Goal: Use online tool/utility: Utilize a website feature to perform a specific function

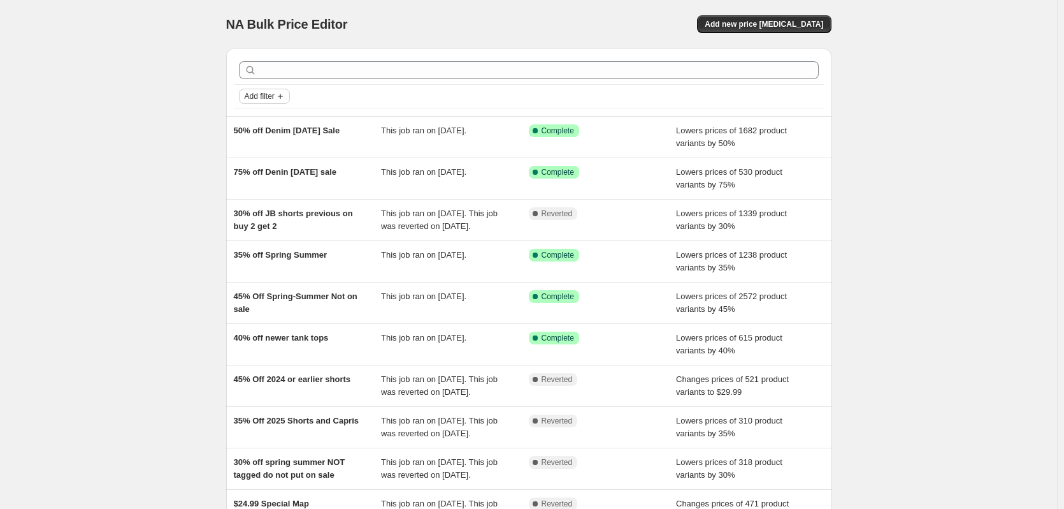
click at [274, 94] on span "Add filter" at bounding box center [260, 96] width 30 height 10
click at [280, 118] on span "Job status" at bounding box center [269, 122] width 38 height 10
click at [287, 177] on span "Complete" at bounding box center [284, 177] width 36 height 10
click at [261, 177] on input "Complete" at bounding box center [255, 177] width 10 height 10
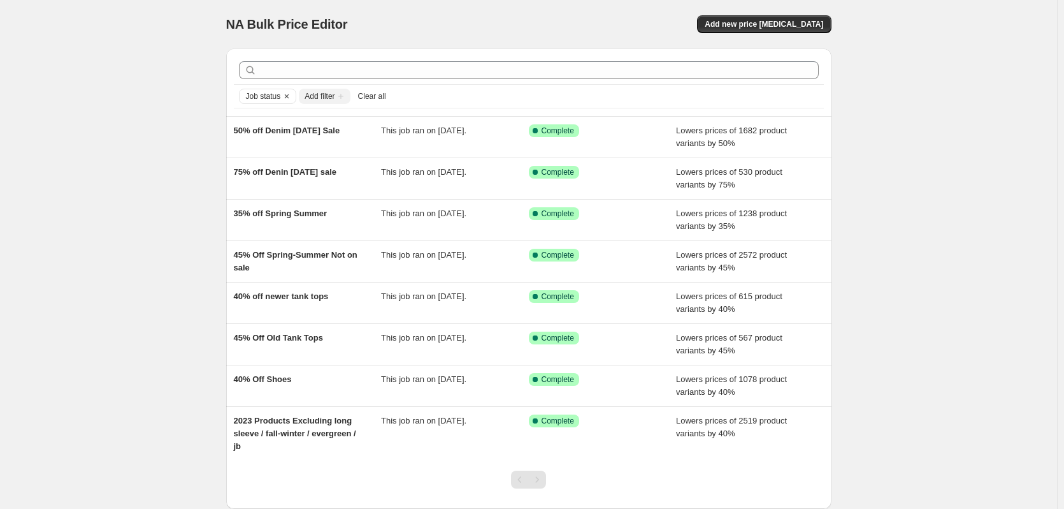
click at [215, 177] on div "NA Bulk Price Editor. This page is ready NA Bulk Price Editor Add new price [ME…" at bounding box center [529, 293] width 636 height 586
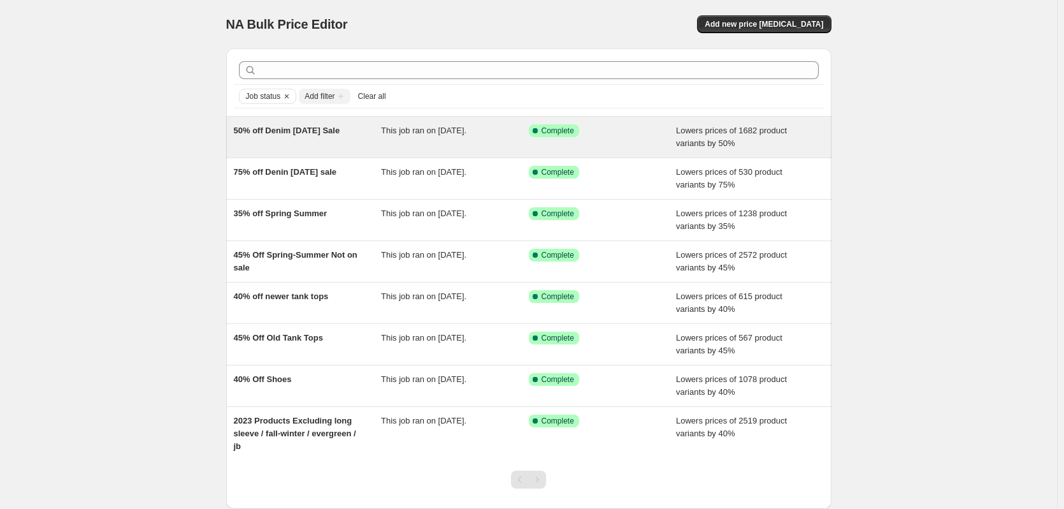
click at [300, 139] on div "50% off Denim [DATE] Sale" at bounding box center [308, 136] width 148 height 25
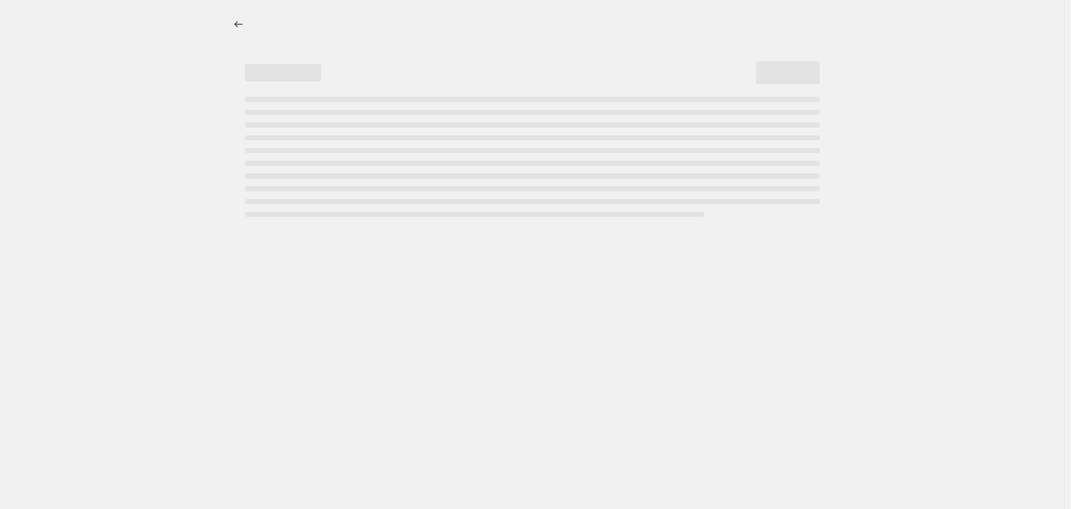
select select "percentage"
select select "no_change"
select select "tag"
select select "not_equal"
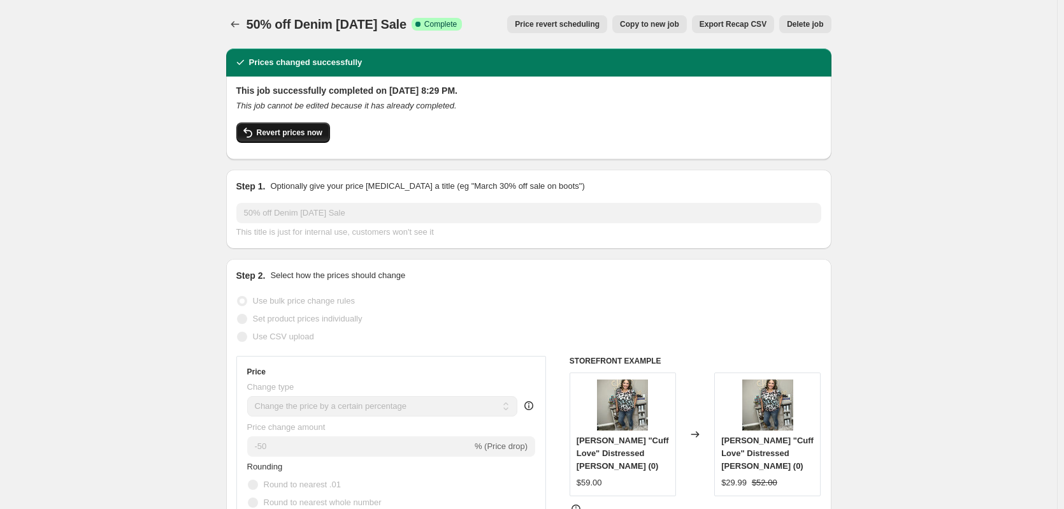
click at [284, 127] on button "Revert prices now" at bounding box center [283, 132] width 94 height 20
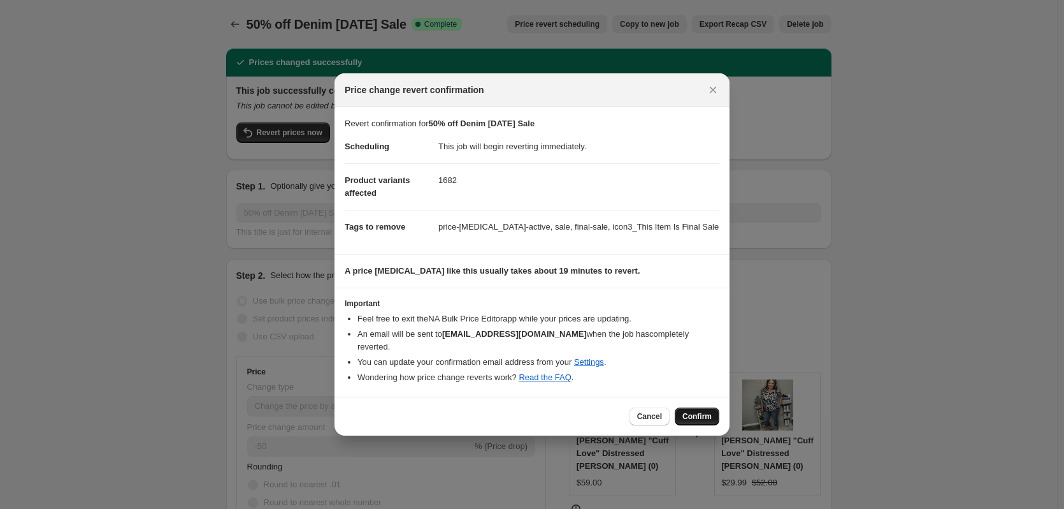
click at [705, 415] on button "Confirm" at bounding box center [697, 416] width 45 height 18
